Goal: Transaction & Acquisition: Purchase product/service

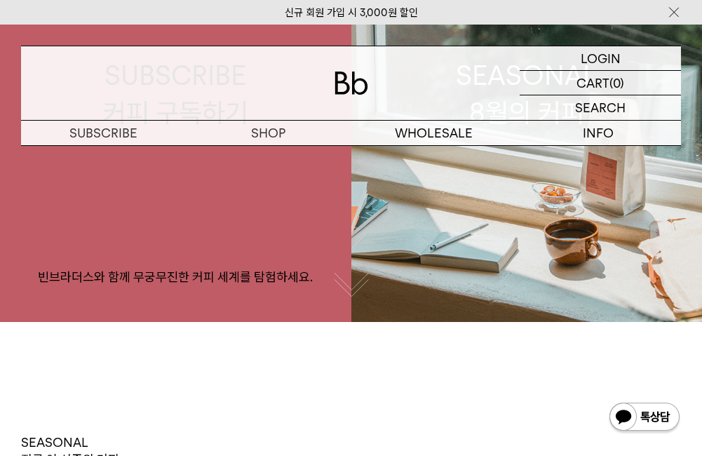
scroll to position [168, 0]
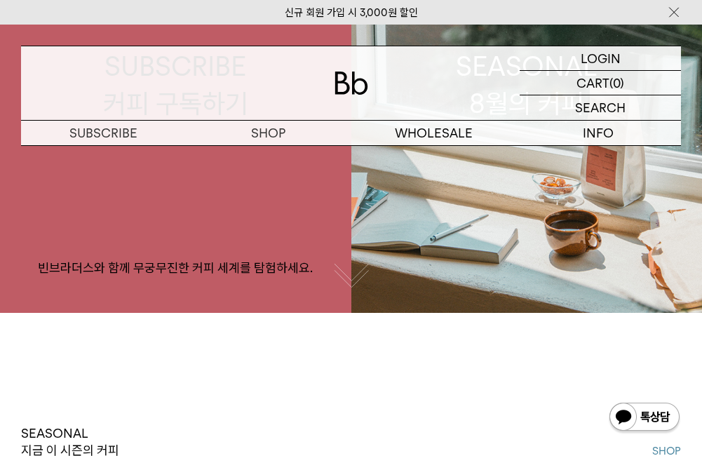
click at [0, 0] on p "숍" at bounding box center [0, 0] width 0 height 0
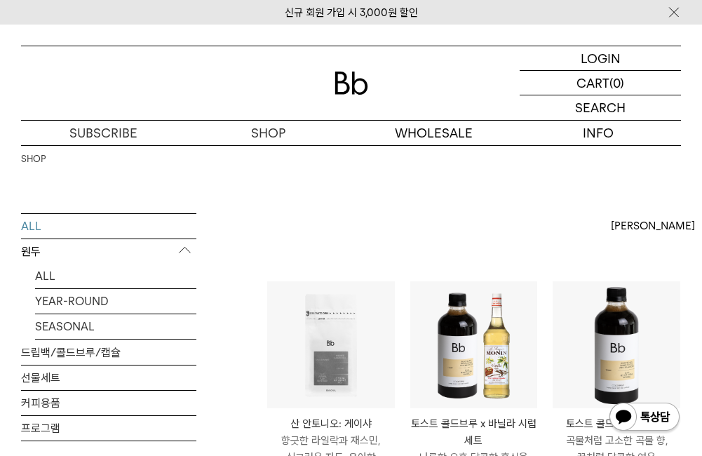
click at [36, 249] on p "원두" at bounding box center [108, 251] width 175 height 25
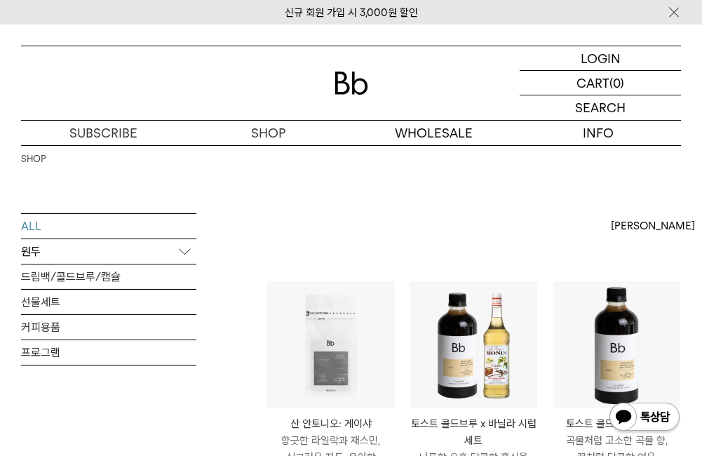
click at [191, 251] on p "원두" at bounding box center [108, 251] width 175 height 25
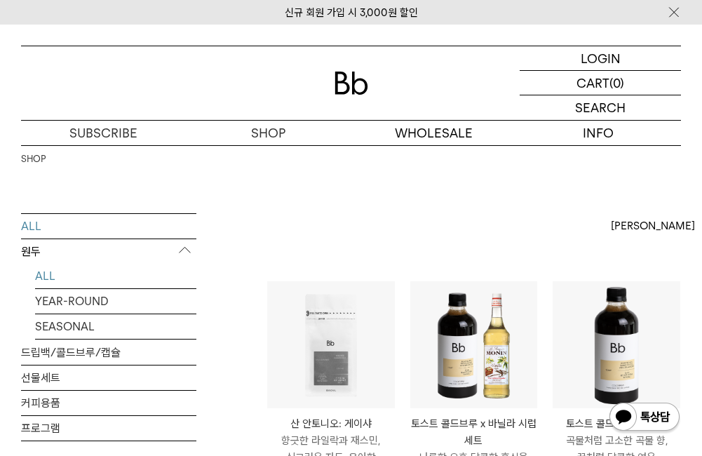
click at [46, 274] on link "ALL" at bounding box center [115, 276] width 161 height 25
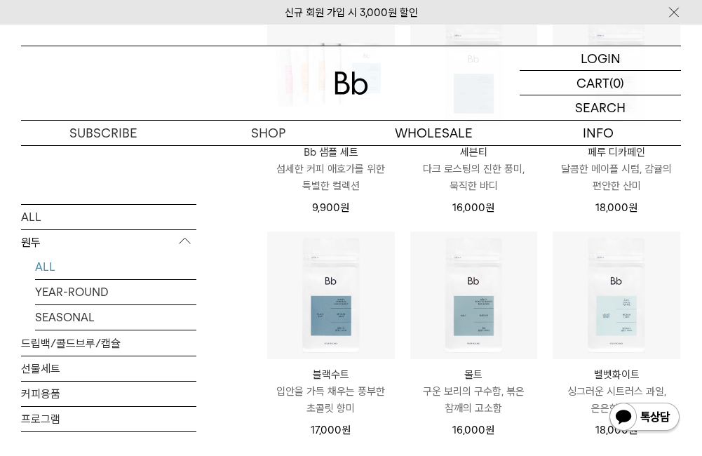
scroll to position [751, 0]
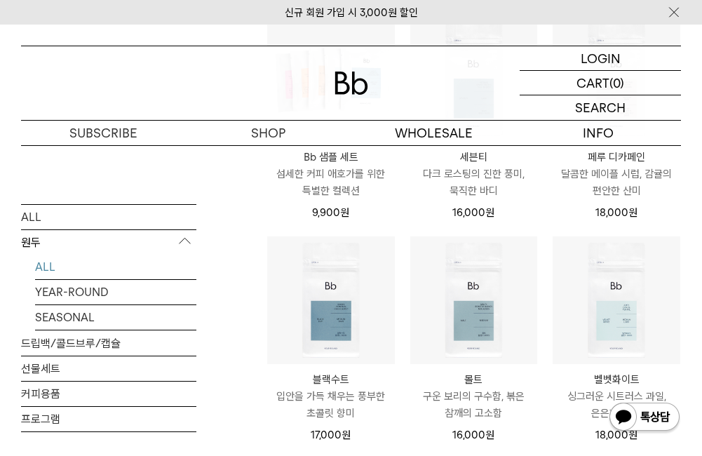
click at [328, 371] on p "블랙수트" at bounding box center [331, 379] width 128 height 17
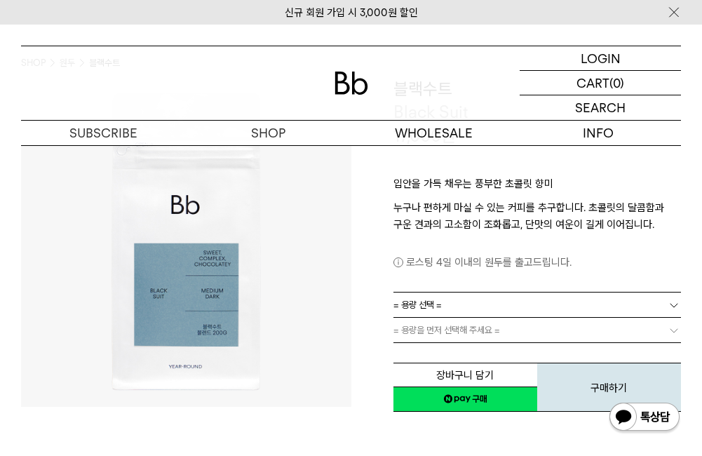
scroll to position [105, 0]
